Goal: Go to known website: Access a specific website the user already knows

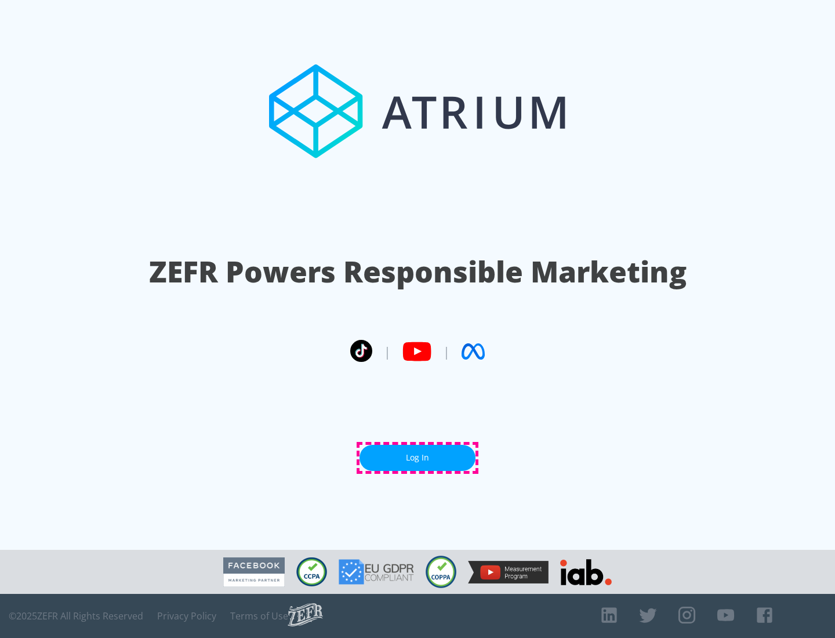
click at [418, 458] on link "Log In" at bounding box center [418, 458] width 116 height 26
